Goal: Transaction & Acquisition: Purchase product/service

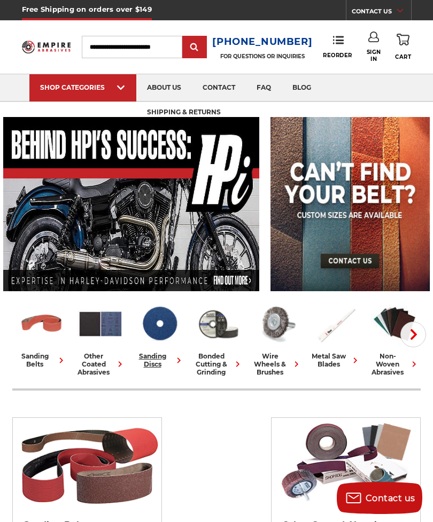
click at [164, 332] on img at bounding box center [159, 324] width 47 height 46
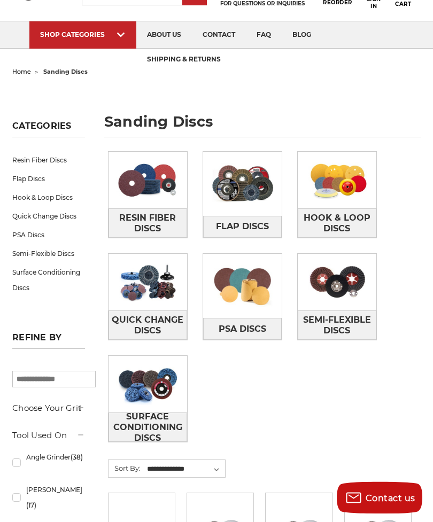
scroll to position [53, 0]
click at [154, 413] on span "Surface Conditioning Discs" at bounding box center [147, 428] width 77 height 40
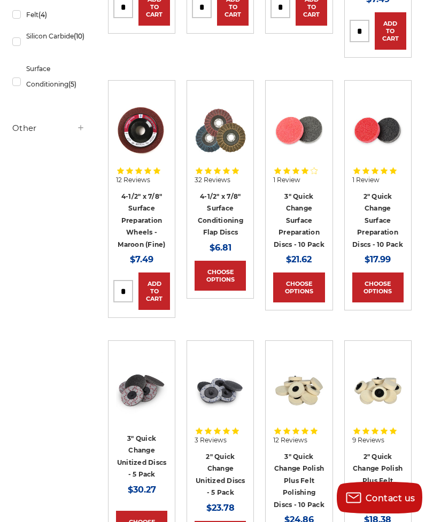
scroll to position [423, 0]
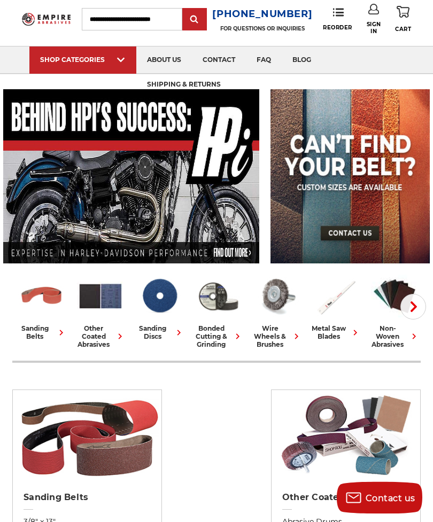
scroll to position [29, 0]
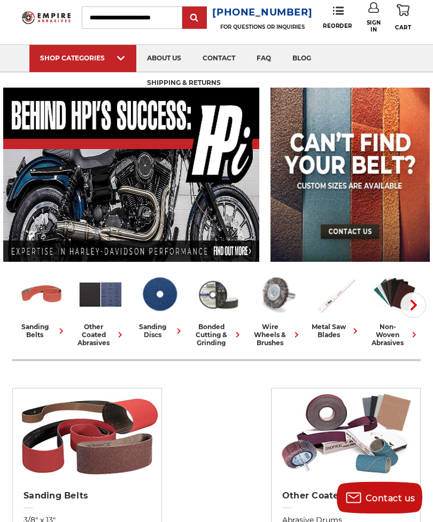
click at [415, 306] on use "button" at bounding box center [413, 305] width 6 height 11
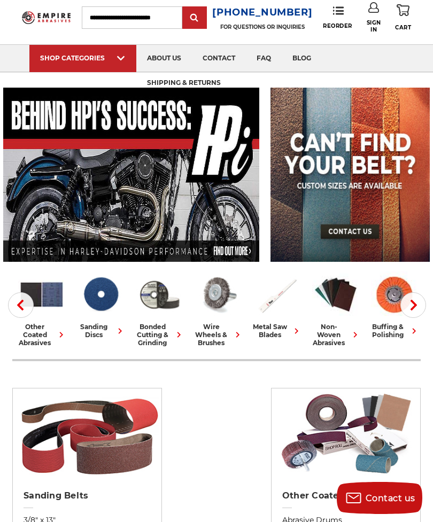
click at [417, 305] on use "button" at bounding box center [413, 305] width 6 height 11
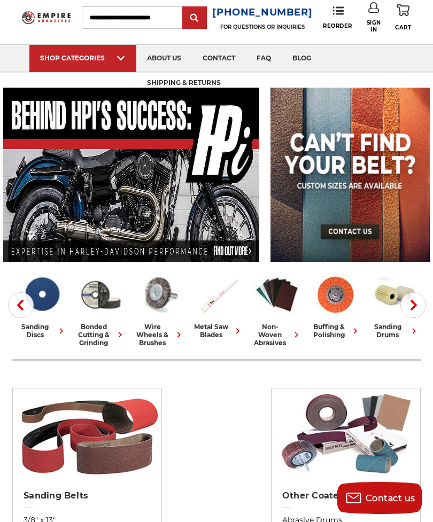
click at [413, 312] on button "Next" at bounding box center [413, 305] width 26 height 26
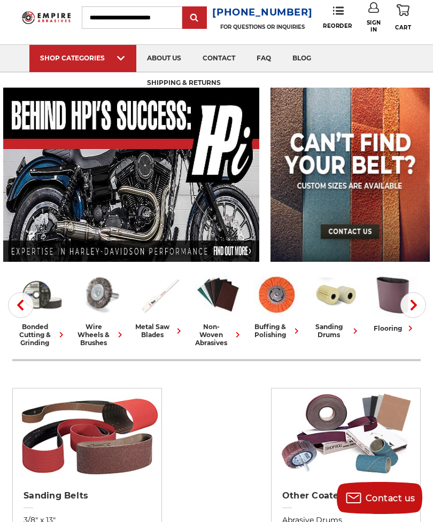
click at [417, 304] on icon "button" at bounding box center [413, 305] width 11 height 11
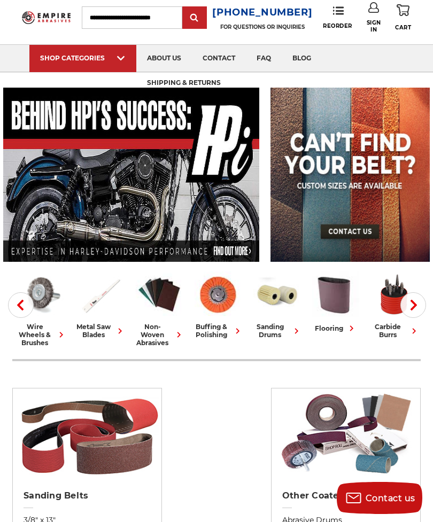
click at [416, 307] on icon "button" at bounding box center [413, 305] width 11 height 11
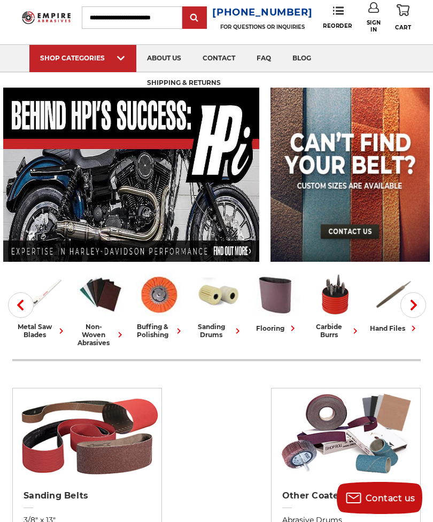
click at [424, 305] on button "Next" at bounding box center [413, 305] width 26 height 26
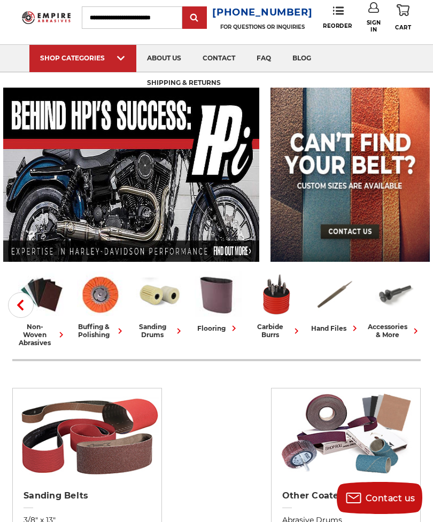
click at [23, 309] on use "button" at bounding box center [20, 305] width 6 height 11
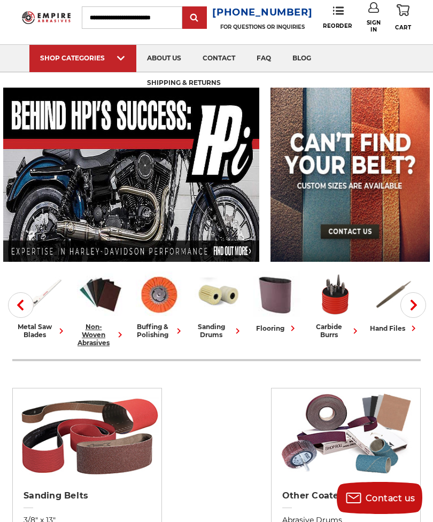
click at [94, 325] on div "non-woven abrasives" at bounding box center [100, 335] width 50 height 24
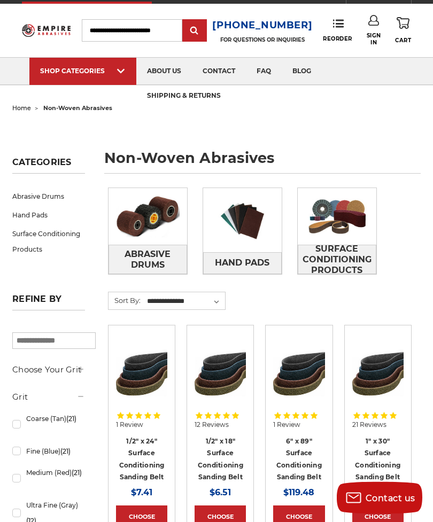
scroll to position [17, 0]
click at [264, 263] on span "Hand Pads" at bounding box center [242, 263] width 55 height 18
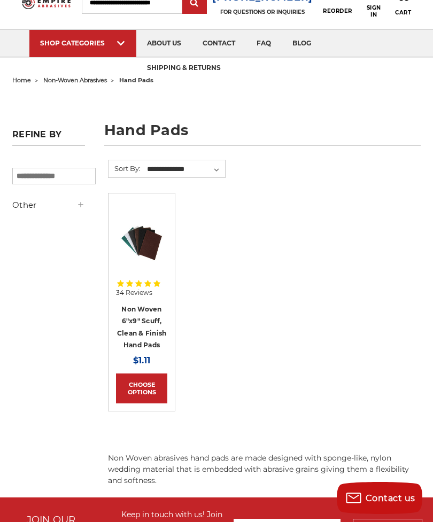
click at [150, 388] on link "Choose Options" at bounding box center [141, 389] width 51 height 30
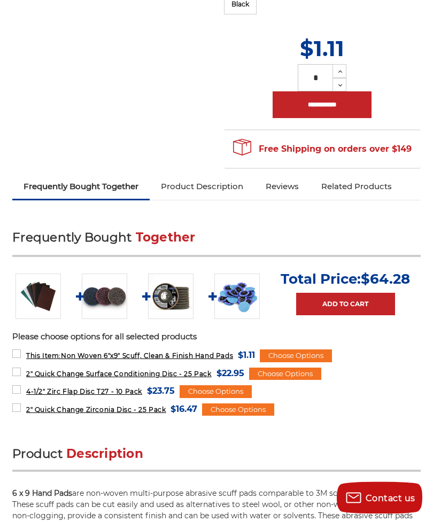
scroll to position [361, 0]
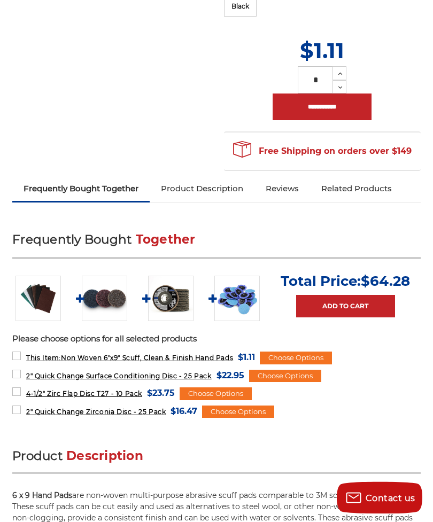
click at [224, 177] on link "Product Description" at bounding box center [202, 189] width 105 height 24
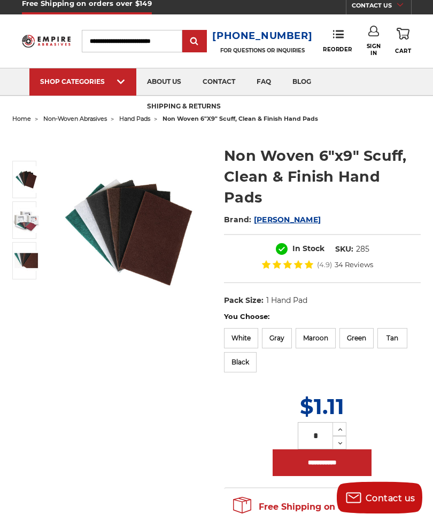
scroll to position [0, 0]
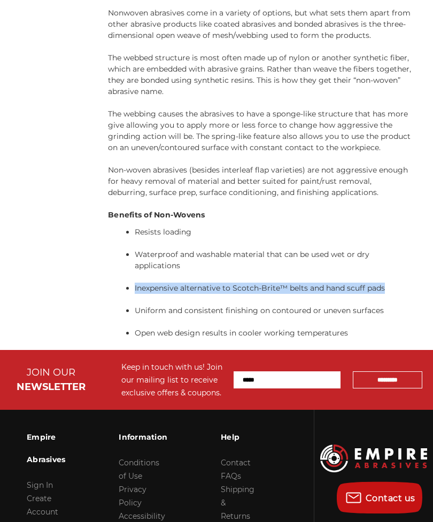
scroll to position [2685, 0]
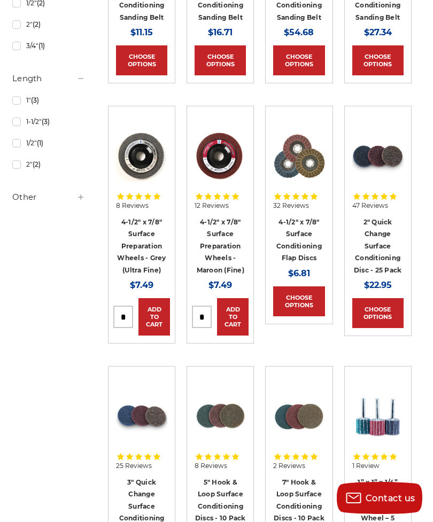
scroll to position [941, 0]
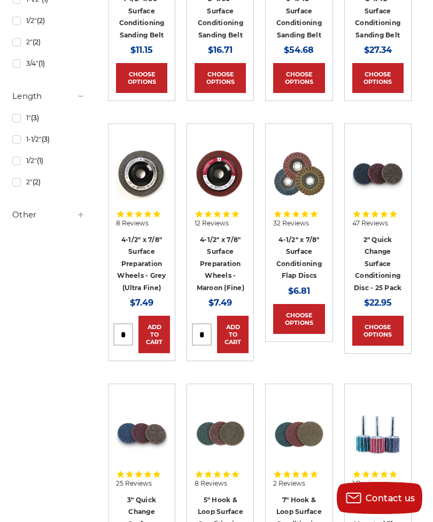
click at [396, 333] on link "Choose Options" at bounding box center [377, 331] width 51 height 30
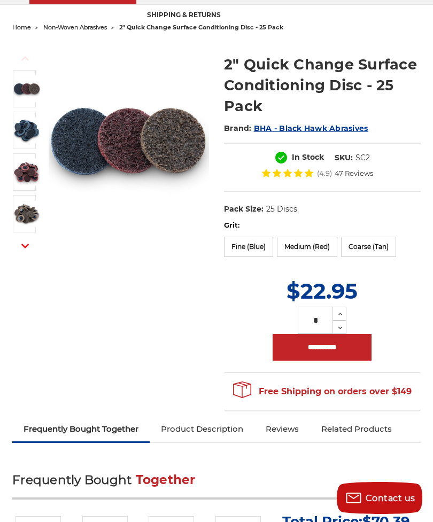
click at [252, 252] on label "Fine (Blue)" at bounding box center [248, 247] width 49 height 20
